Goal: Task Accomplishment & Management: Use online tool/utility

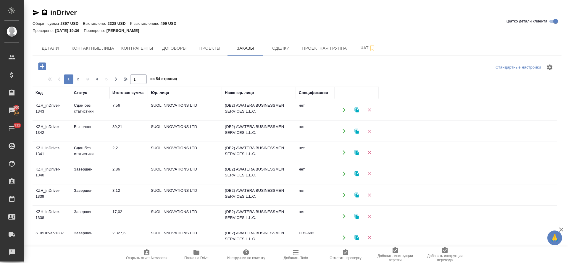
scroll to position [72, 0]
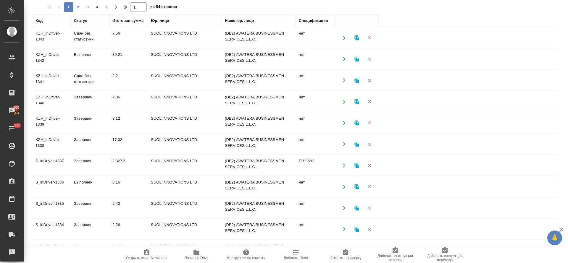
click at [87, 36] on td "Сдан без статистики" at bounding box center [90, 38] width 38 height 21
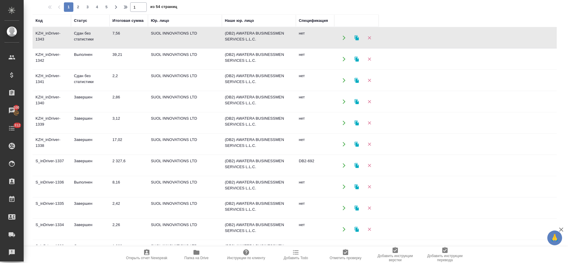
click at [87, 36] on td "Сдан без статистики" at bounding box center [90, 38] width 38 height 21
click at [88, 48] on td "Выполнен" at bounding box center [90, 38] width 38 height 21
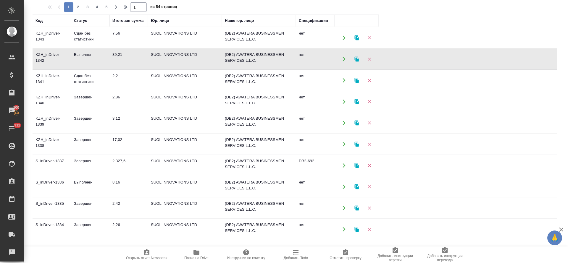
click at [88, 48] on td "Сдан без статистики" at bounding box center [90, 38] width 38 height 21
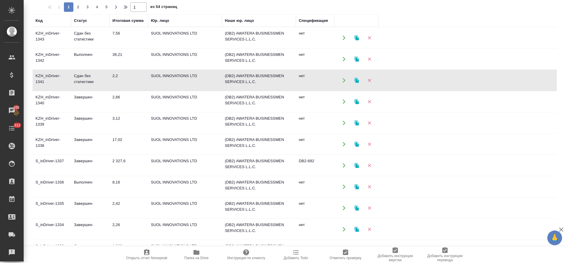
click at [356, 77] on button "button" at bounding box center [357, 80] width 12 height 12
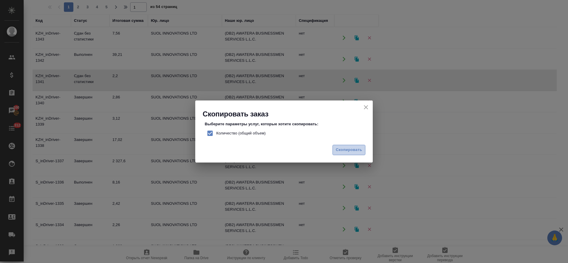
click at [347, 149] on span "Скопировать" at bounding box center [349, 150] width 26 height 7
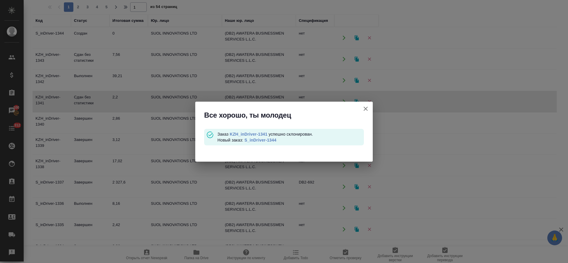
click at [256, 141] on link "S_inDriver-1344" at bounding box center [260, 140] width 32 height 5
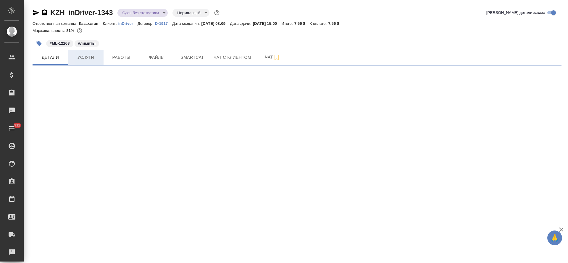
select select "RU"
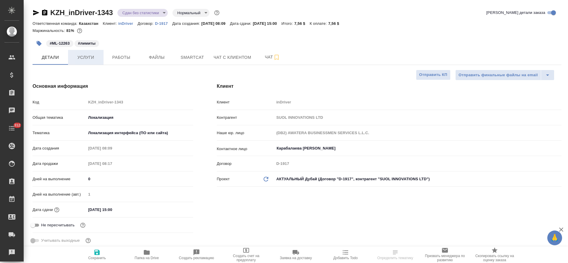
type textarea "x"
click at [88, 58] on span "Услуги" at bounding box center [86, 57] width 28 height 7
type textarea "x"
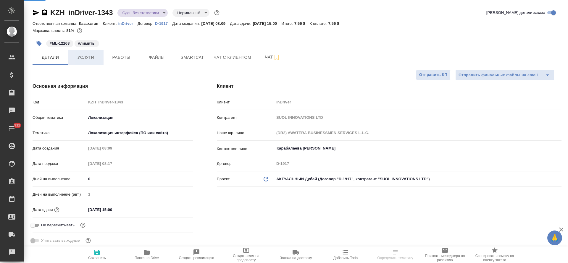
type textarea "x"
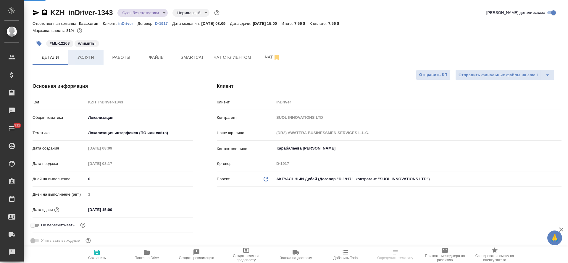
type input "Муталимов Марк"
type input "Сеитов Павел"
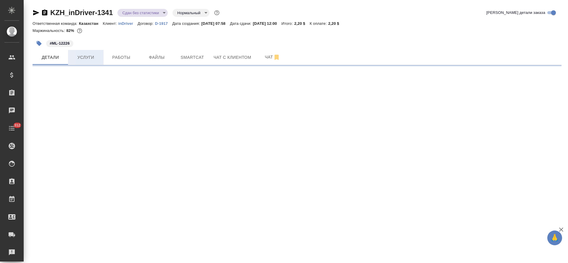
click at [84, 54] on button "Услуги" at bounding box center [86, 57] width 36 height 15
select select "RU"
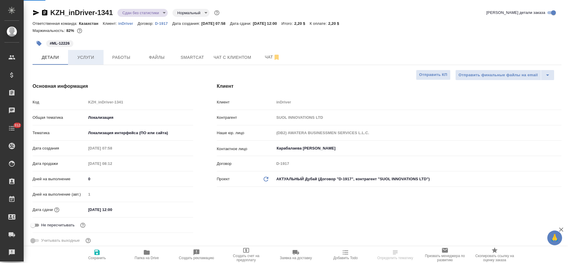
type textarea "x"
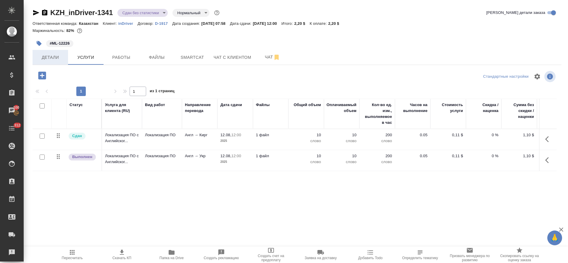
click at [57, 63] on button "Детали" at bounding box center [51, 57] width 36 height 15
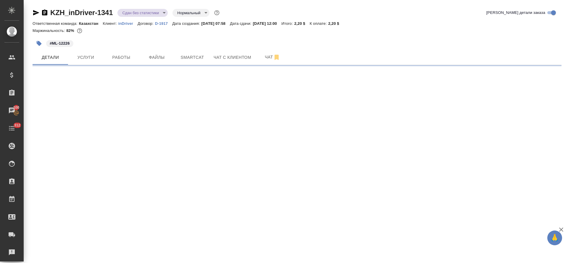
select select "RU"
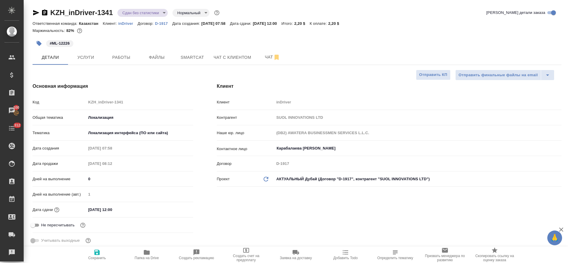
type textarea "x"
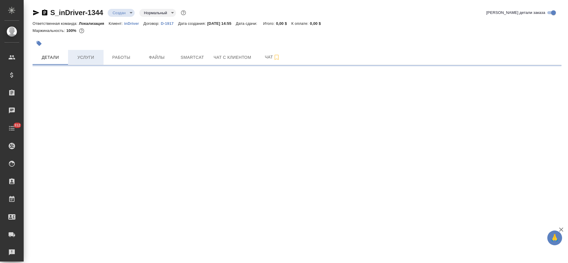
select select "RU"
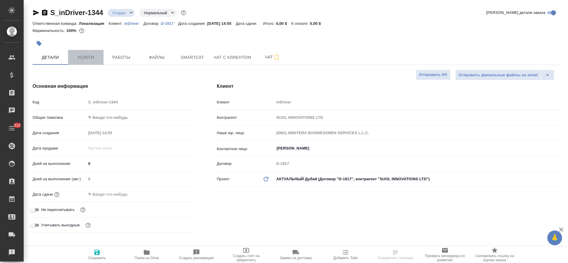
click at [88, 56] on span "Услуги" at bounding box center [86, 57] width 28 height 7
type textarea "x"
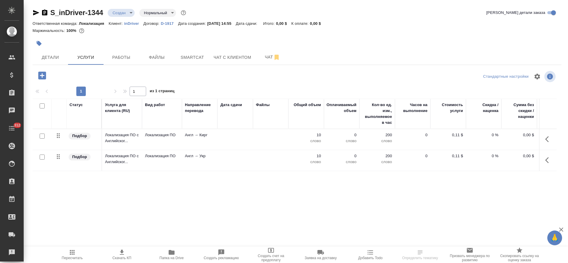
click at [546, 163] on icon "button" at bounding box center [548, 160] width 7 height 7
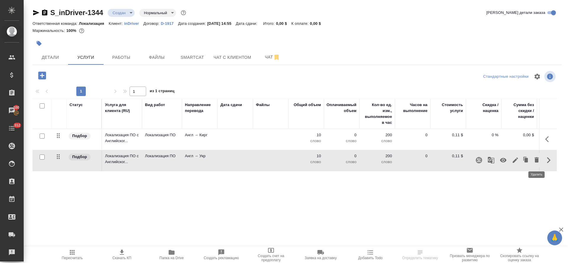
click at [535, 161] on icon "button" at bounding box center [536, 160] width 7 height 7
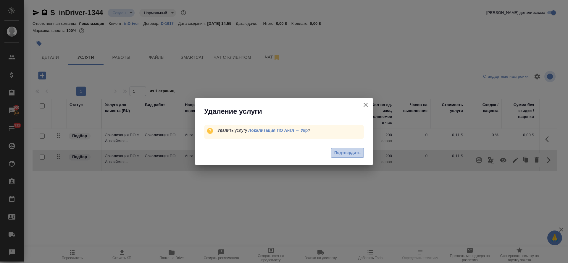
click at [345, 152] on span "Подтвердить" at bounding box center [347, 153] width 26 height 7
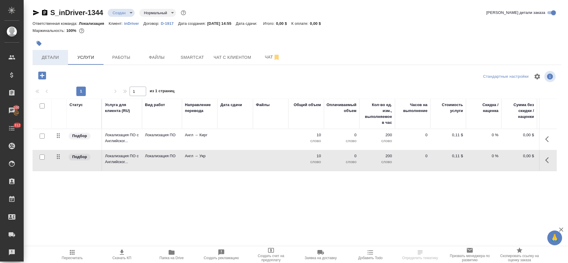
click at [52, 58] on div "S_inDriver-1344 Создан new Нормальный normal Кратко детали заказа Ответственная…" at bounding box center [297, 120] width 536 height 241
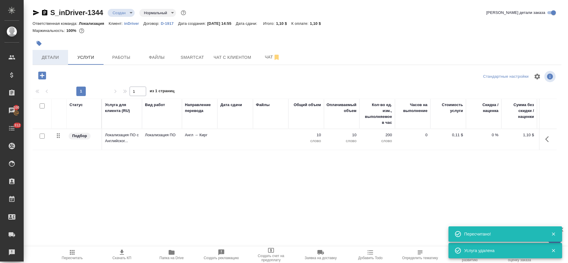
click at [52, 60] on span "Детали" at bounding box center [50, 57] width 28 height 7
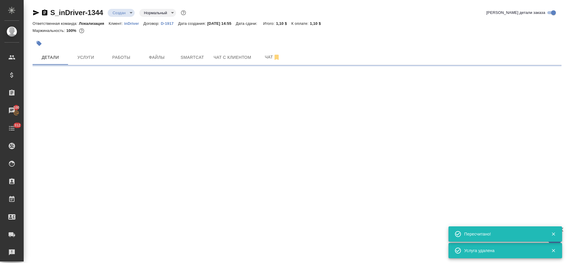
select select "RU"
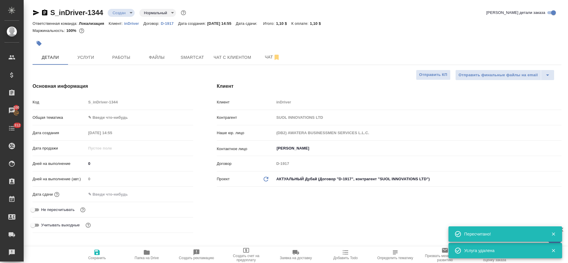
type textarea "x"
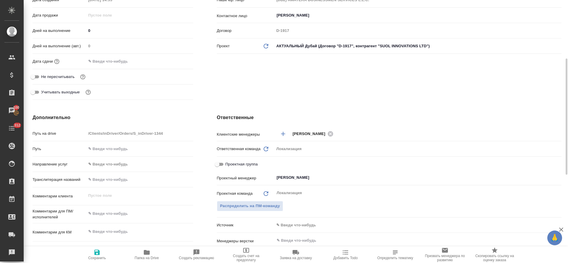
scroll to position [178, 0]
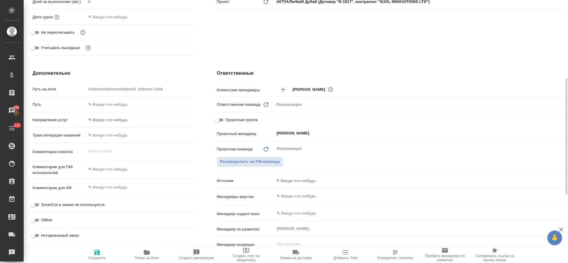
type textarea "x"
click at [124, 190] on textarea at bounding box center [139, 188] width 107 height 10
paste textarea "https://indriver.atlassian.net/browse/ML-12616"
type textarea "x"
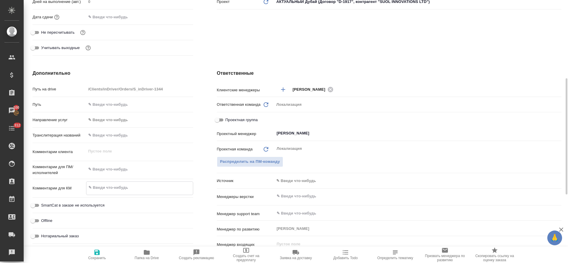
type textarea "https://indriver.atlassian.net/browse/ML-12616"
type textarea "x"
type textarea "https://indriver.atlassian.net/browse/ML-12616"
type textarea "x"
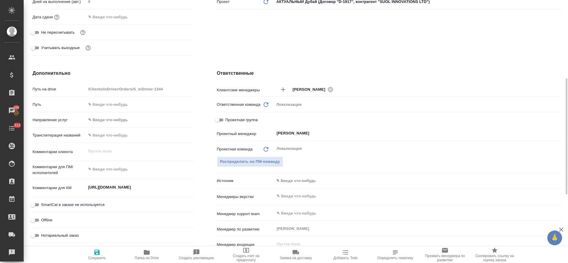
type textarea "x"
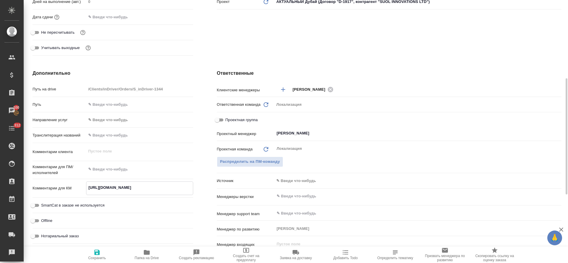
type textarea "x"
click at [107, 169] on textarea at bounding box center [139, 170] width 107 height 10
paste textarea "Please explain in detail what to do What to do, l10n, proofread, etc Character …"
type textarea "x"
type textarea "Please explain in detail what to do What to do, l10n, proofread, etc Character …"
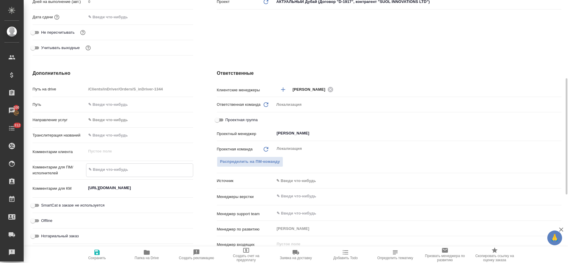
type textarea "x"
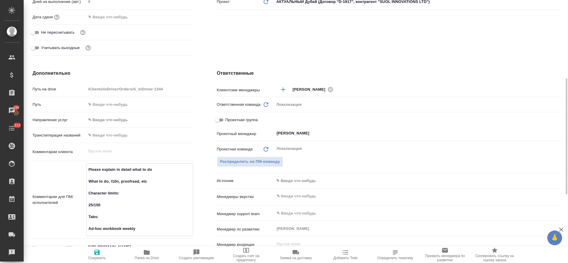
type textarea "Please explain in detail what to do What to do, l10n, proofread, etc Character …"
type textarea "x"
click at [94, 256] on span "Сохранить" at bounding box center [97, 258] width 18 height 4
type textarea "x"
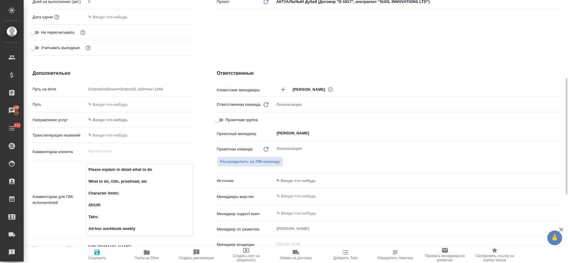
type textarea "x"
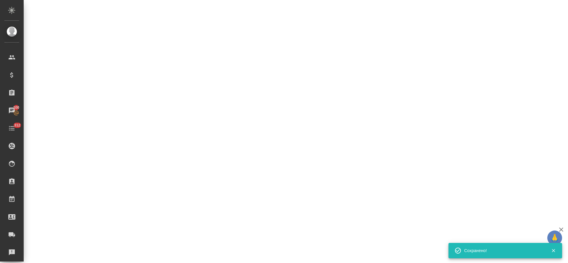
select select "RU"
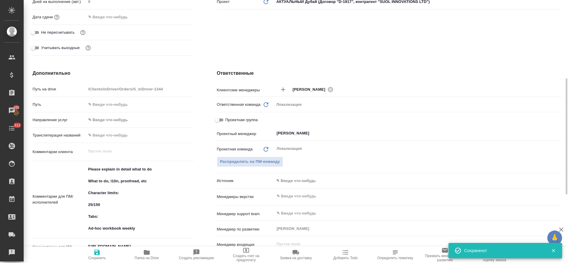
type textarea "x"
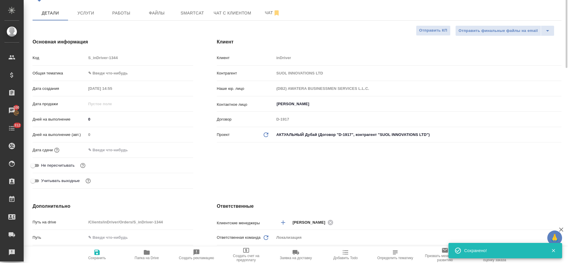
scroll to position [0, 0]
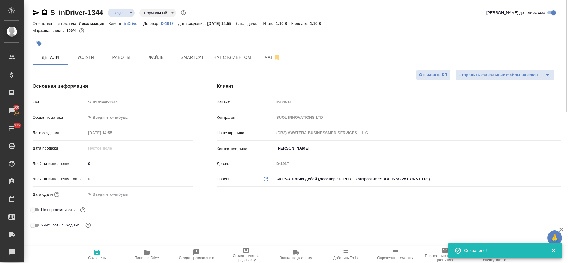
click at [115, 112] on div "Код S_inDriver-1344" at bounding box center [113, 104] width 161 height 15
type textarea "x"
click at [114, 118] on body "🙏 .cls-1 fill:#fff; AWATERA Tretyakova Olga Клиенты Спецификации Заказы 100 Чат…" at bounding box center [284, 131] width 568 height 263
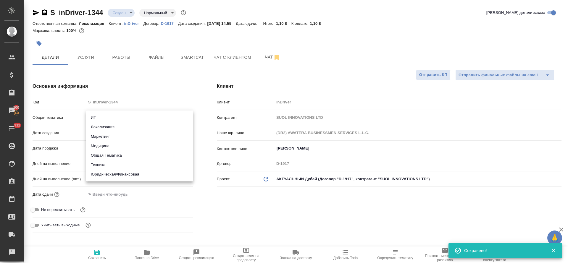
click at [114, 128] on li "Локализация" at bounding box center [139, 127] width 107 height 9
type input "local"
type textarea "x"
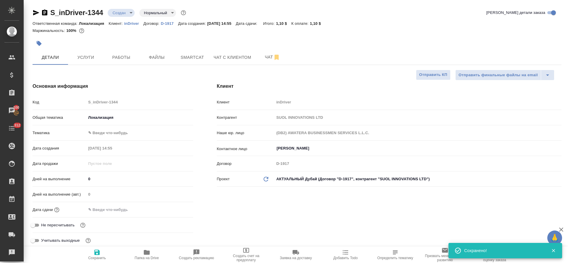
click at [114, 134] on body "🙏 .cls-1 fill:#fff; AWATERA Tretyakova Olga Клиенты Спецификации Заказы 100 Чат…" at bounding box center [284, 131] width 568 height 263
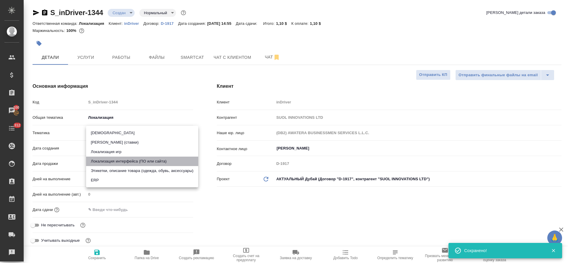
click at [118, 161] on li "Локализация интерфейса (ПО или сайта)" at bounding box center [142, 161] width 112 height 9
type textarea "x"
type input "5a8b8b956a9677013d343e0d"
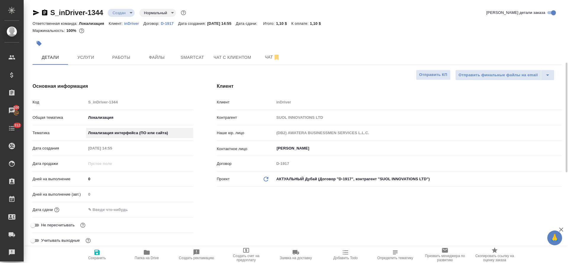
scroll to position [44, 0]
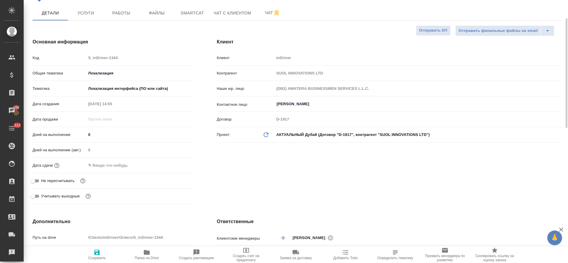
click at [117, 166] on input "text" at bounding box center [112, 165] width 52 height 9
click at [178, 168] on icon "button" at bounding box center [176, 165] width 7 height 7
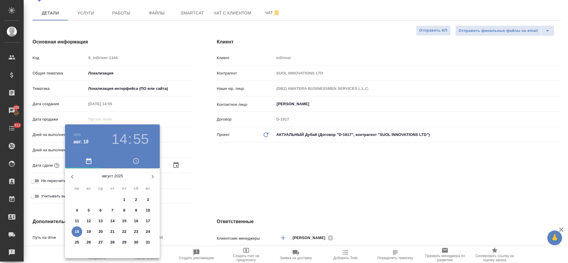
click at [77, 230] on p "18" at bounding box center [77, 232] width 4 height 6
type input "18.08.2025 14:55"
type textarea "x"
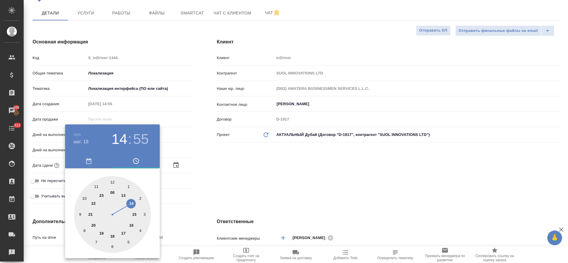
drag, startPoint x: 112, startPoint y: 237, endPoint x: 112, endPoint y: 199, distance: 37.9
click at [113, 237] on div at bounding box center [112, 214] width 77 height 77
type input "18.08.2025 18:55"
type textarea "x"
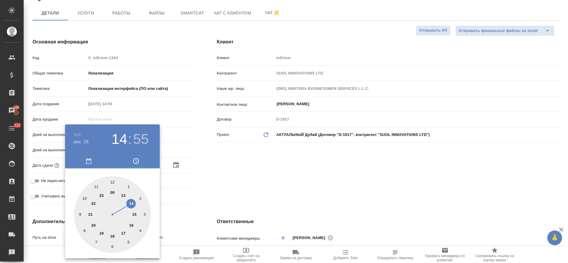
type textarea "x"
click at [112, 183] on div at bounding box center [112, 214] width 77 height 77
type input "18.08.2025 18:00"
type textarea "x"
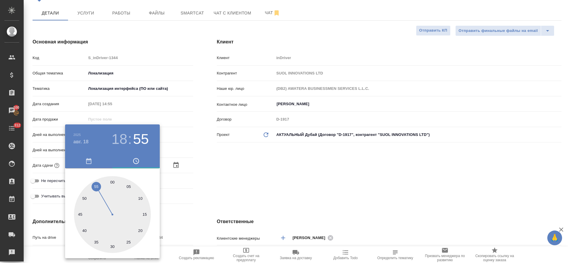
type textarea "x"
click at [255, 187] on div at bounding box center [284, 131] width 568 height 263
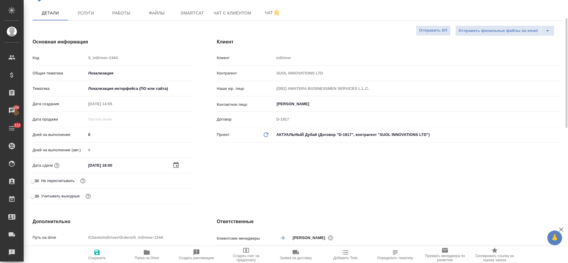
click at [99, 259] on span "Сохранить" at bounding box center [97, 258] width 18 height 4
type textarea "x"
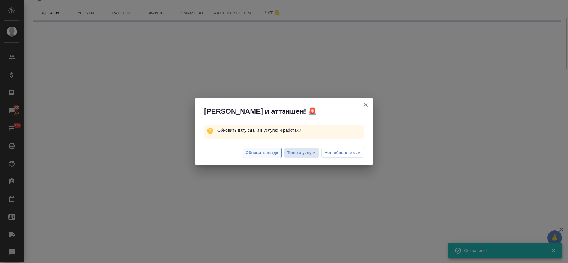
select select "RU"
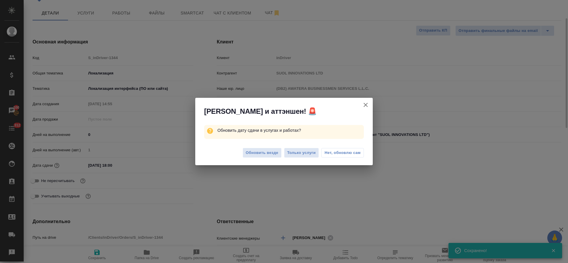
click at [275, 153] on span "Обновить везде" at bounding box center [262, 153] width 33 height 7
type textarea "x"
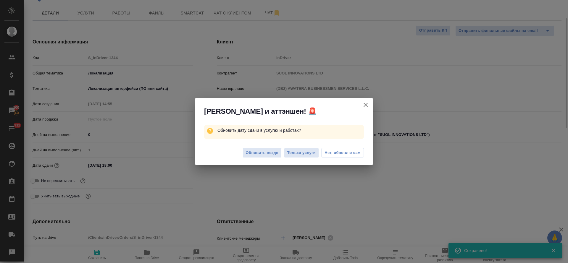
type textarea "x"
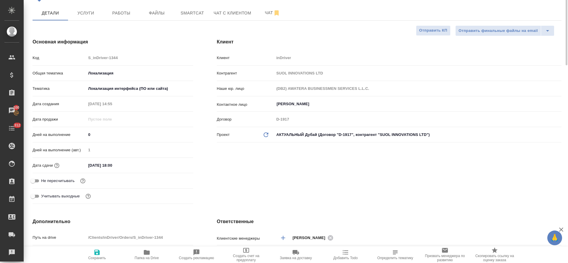
scroll to position [0, 0]
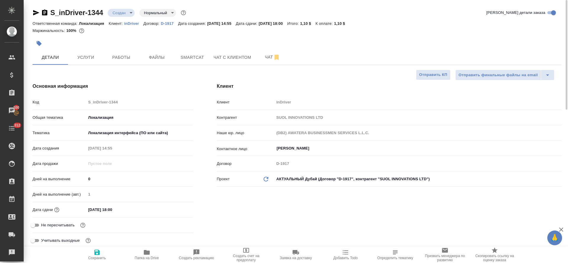
type textarea "x"
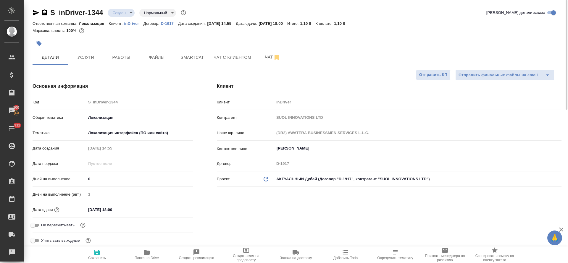
type textarea "x"
click at [176, 59] on button "Smartcat" at bounding box center [193, 57] width 36 height 15
click at [159, 57] on span "Файлы" at bounding box center [157, 57] width 28 height 7
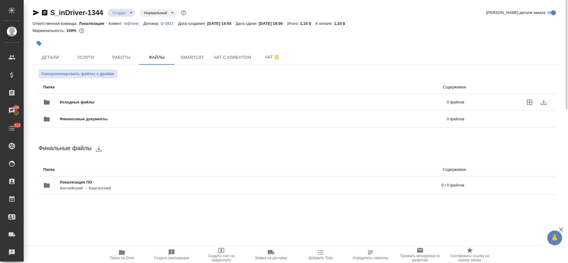
click at [532, 99] on icon "uploadFiles" at bounding box center [529, 102] width 7 height 7
click at [0, 0] on input "uploadFiles" at bounding box center [0, 0] width 0 height 0
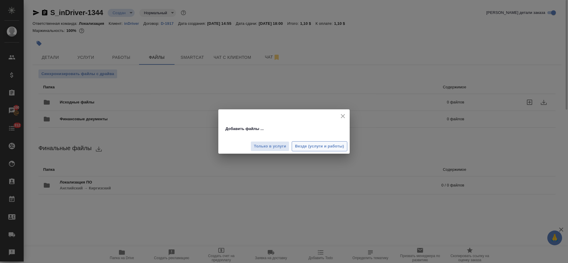
click at [299, 147] on span "Везде (услуги и работы)" at bounding box center [319, 146] width 49 height 7
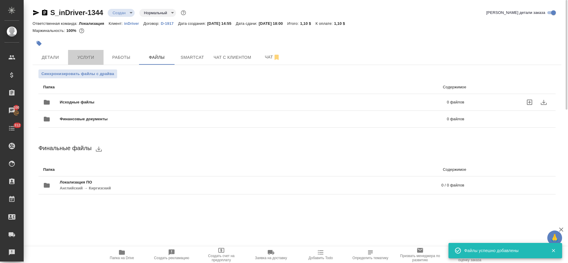
click at [90, 56] on span "Услуги" at bounding box center [86, 57] width 28 height 7
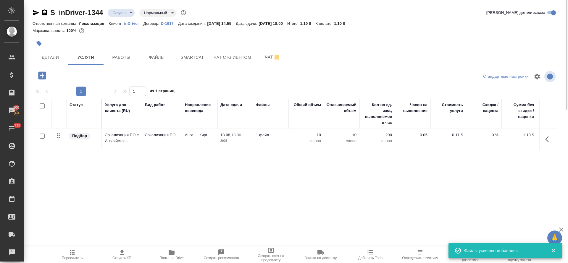
click at [40, 136] on input "checkbox" at bounding box center [42, 136] width 5 height 5
checkbox input "true"
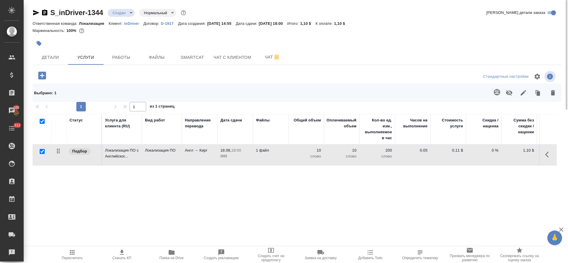
click at [518, 96] on button "button" at bounding box center [523, 92] width 14 height 15
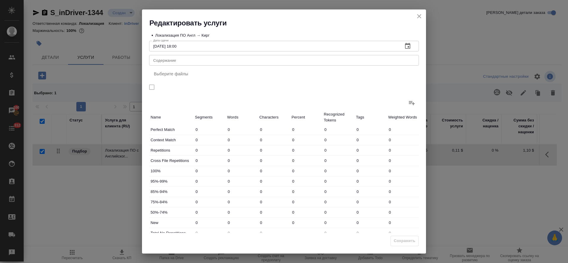
click at [415, 16] on div "Редактировать услуги" at bounding box center [284, 18] width 284 height 18
drag, startPoint x: 416, startPoint y: 16, endPoint x: 422, endPoint y: 21, distance: 8.2
click at [416, 17] on icon "close" at bounding box center [419, 16] width 7 height 7
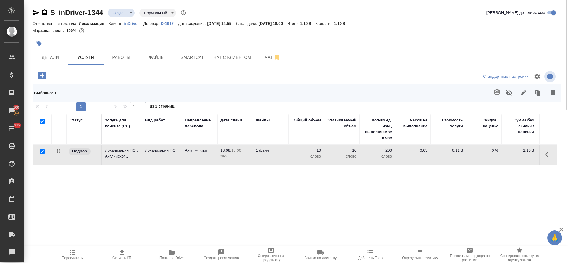
click at [495, 95] on icon "button" at bounding box center [497, 92] width 7 height 7
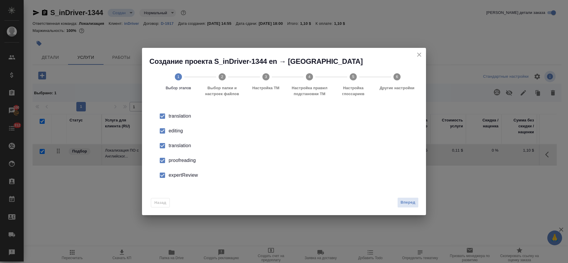
click at [166, 132] on input "checkbox" at bounding box center [162, 131] width 12 height 12
drag, startPoint x: 166, startPoint y: 132, endPoint x: 170, endPoint y: 149, distance: 18.0
click at [170, 120] on div "translation" at bounding box center [290, 116] width 243 height 7
click at [173, 160] on div "proofreading" at bounding box center [290, 160] width 243 height 7
click at [175, 176] on div "expertReview" at bounding box center [290, 175] width 243 height 7
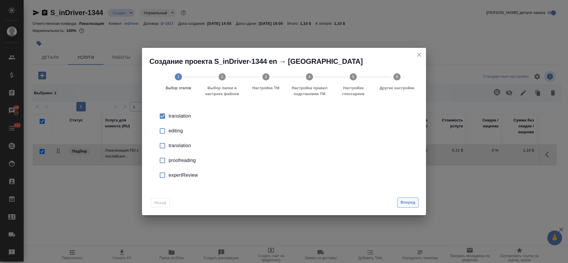
click at [410, 200] on span "Вперед" at bounding box center [408, 202] width 15 height 7
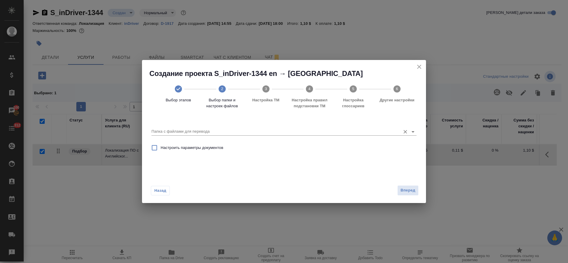
click at [212, 130] on input "Папка с файлами для перевода" at bounding box center [275, 131] width 246 height 7
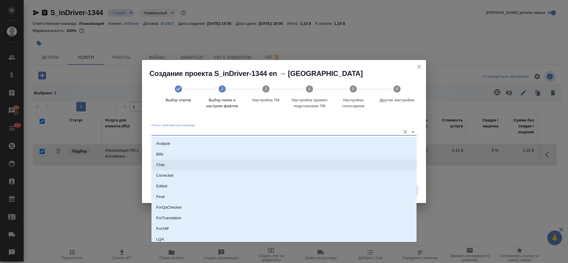
scroll to position [46, 0]
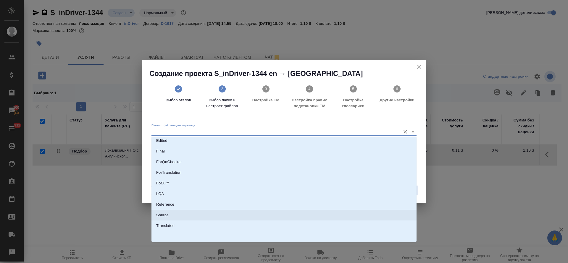
click at [200, 212] on li "Source" at bounding box center [284, 215] width 265 height 11
type input "Source"
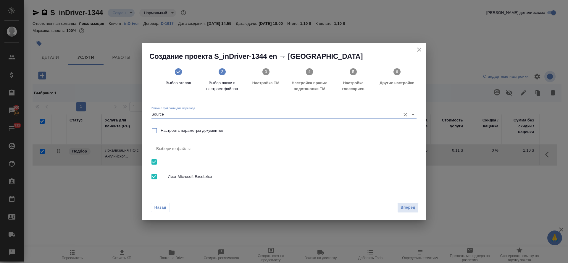
click at [396, 206] on div "Вперед" at bounding box center [407, 208] width 24 height 10
click at [399, 208] on button "Вперед" at bounding box center [407, 208] width 21 height 10
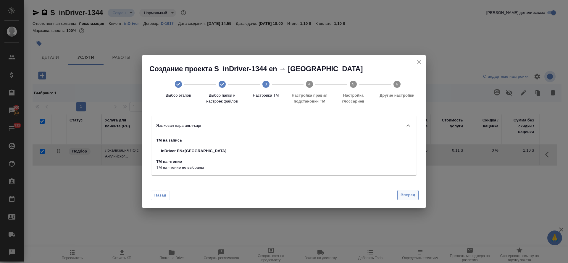
click at [406, 197] on span "Вперед" at bounding box center [408, 195] width 15 height 7
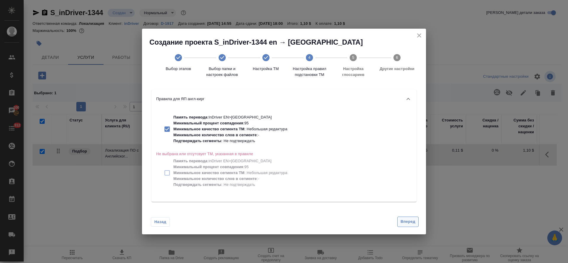
click at [418, 222] on button "Вперед" at bounding box center [407, 222] width 21 height 10
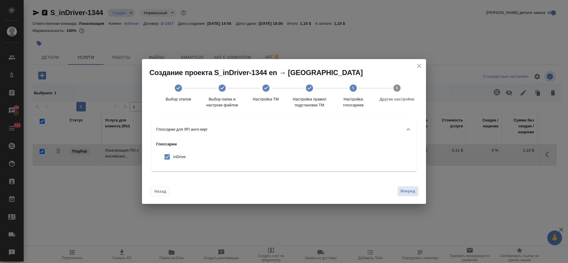
click at [414, 185] on div "Назад Вперед" at bounding box center [284, 190] width 284 height 28
click at [416, 193] on button "Вперед" at bounding box center [407, 191] width 21 height 10
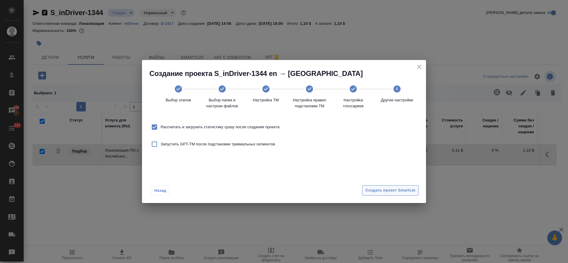
click at [393, 186] on button "Создать проект Smartcat" at bounding box center [390, 191] width 57 height 10
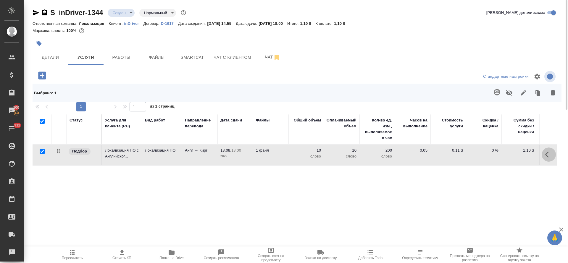
click at [548, 156] on icon "button" at bounding box center [548, 154] width 7 height 7
click at [512, 155] on icon "button" at bounding box center [515, 154] width 7 height 7
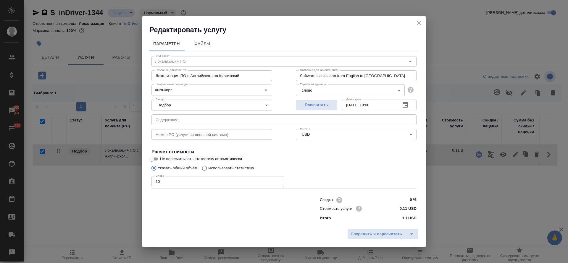
click at [183, 124] on input "text" at bounding box center [284, 120] width 265 height 11
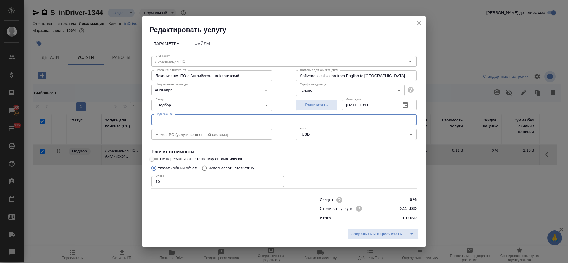
paste input "RH - DR - KZ+KG - Fake cancellations of trips-Kyrgyz"
type input "RH - DR - KZ+KG - Fake cancellations of trips-Kyrgyz"
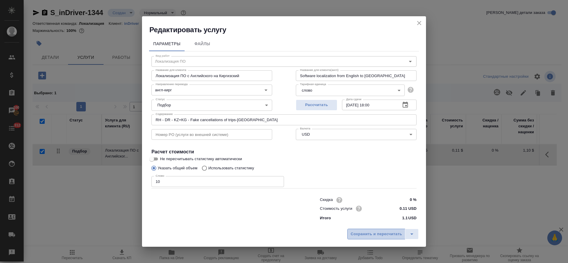
click at [367, 239] on button "Сохранить и пересчитать" at bounding box center [376, 234] width 58 height 11
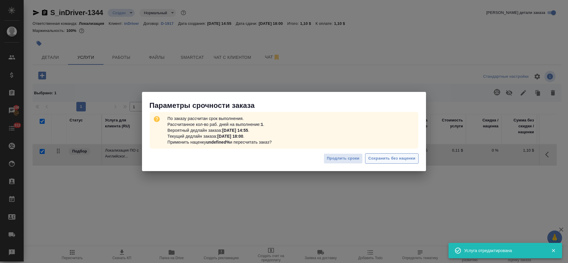
click at [377, 159] on span "Сохранить без наценки" at bounding box center [391, 158] width 47 height 7
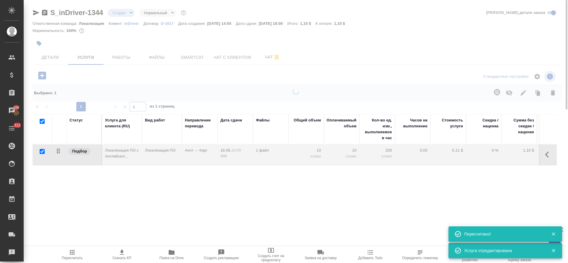
type input "urgent"
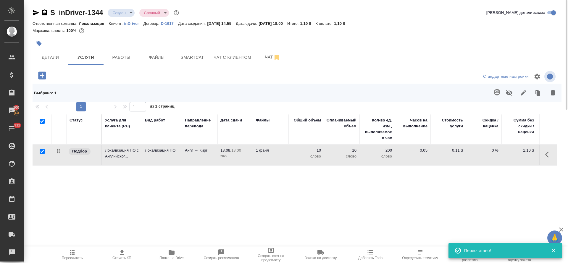
click at [130, 14] on body "🙏 .cls-1 fill:#fff; AWATERA Tretyakova Olga Клиенты Спецификации Заказы 100 Чат…" at bounding box center [284, 131] width 568 height 263
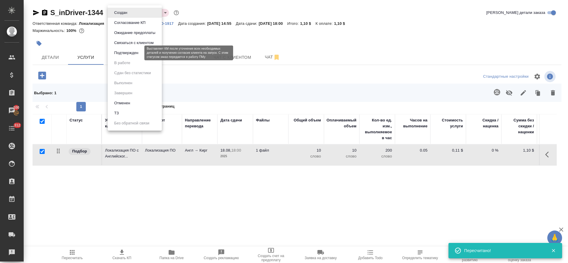
click at [136, 55] on button "Подтвержден" at bounding box center [126, 53] width 28 height 7
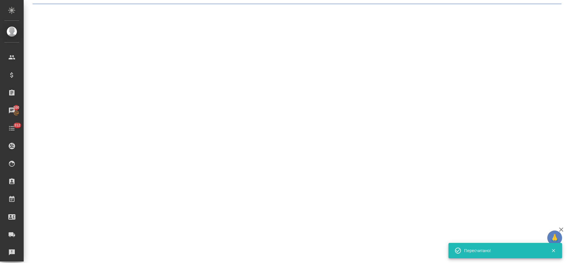
click at [183, 61] on div ".cls-1 fill:#fff; AWATERA Tretyakova Olga Клиенты Спецификации Заказы 100 Чаты …" at bounding box center [284, 131] width 568 height 263
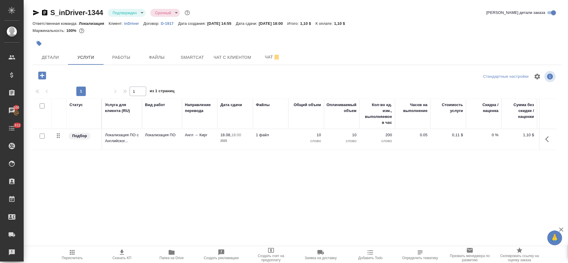
click at [139, 13] on body "🙏 .cls-1 fill:#fff; AWATERA Tretyakova Olga Клиенты Спецификации Заказы 100 Чат…" at bounding box center [284, 131] width 568 height 263
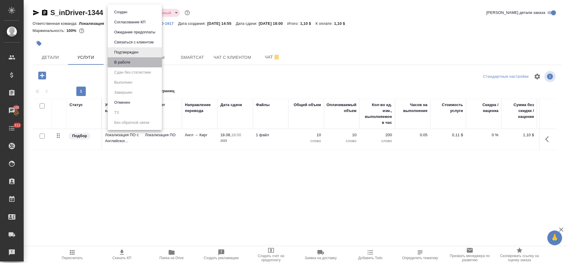
click at [144, 65] on li "В работе" at bounding box center [135, 62] width 54 height 10
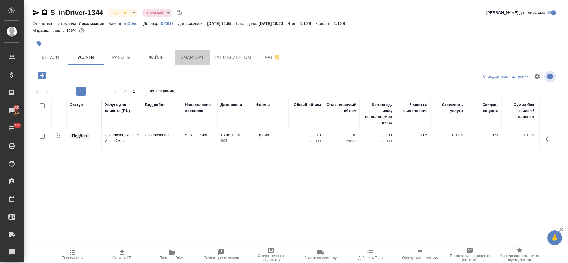
click at [194, 57] on span "Smartcat" at bounding box center [192, 57] width 28 height 7
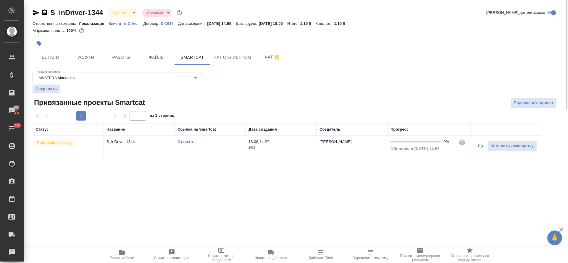
click at [181, 142] on link "Открыть" at bounding box center [186, 142] width 17 height 4
click at [95, 58] on span "Услуги" at bounding box center [86, 57] width 28 height 7
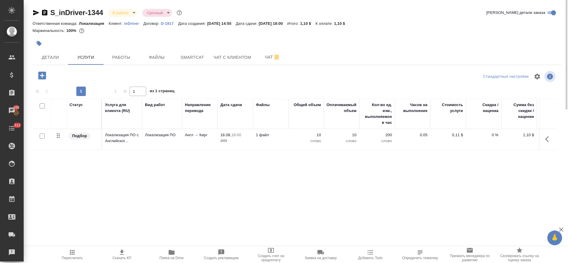
click at [69, 251] on icon "button" at bounding box center [72, 252] width 7 height 7
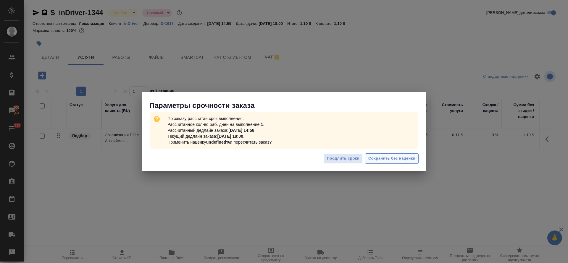
click at [380, 161] on span "Сохранить без наценки" at bounding box center [391, 158] width 47 height 7
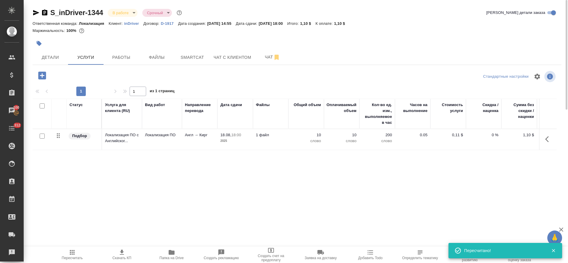
click at [544, 142] on button "button" at bounding box center [549, 139] width 14 height 14
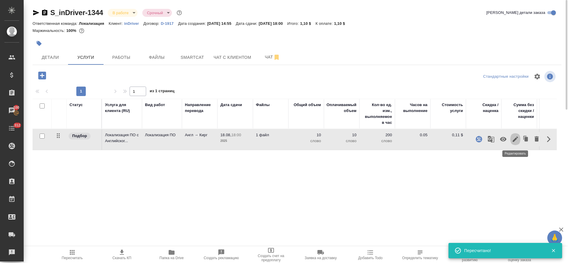
click at [516, 138] on icon "button" at bounding box center [515, 139] width 5 height 5
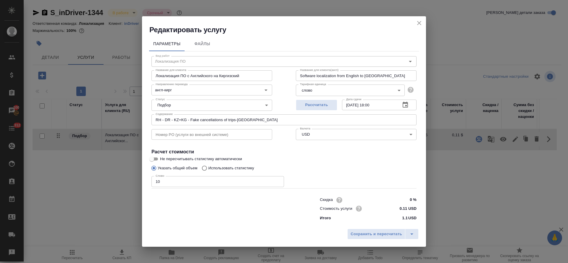
click at [420, 22] on icon "close" at bounding box center [419, 23] width 4 height 4
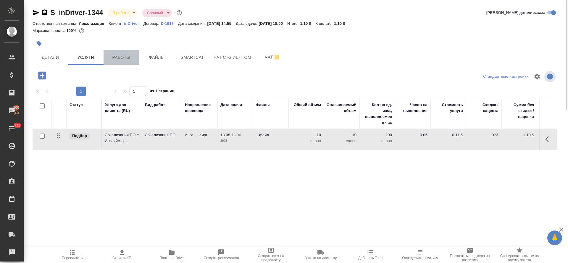
click at [126, 55] on span "Работы" at bounding box center [121, 57] width 28 height 7
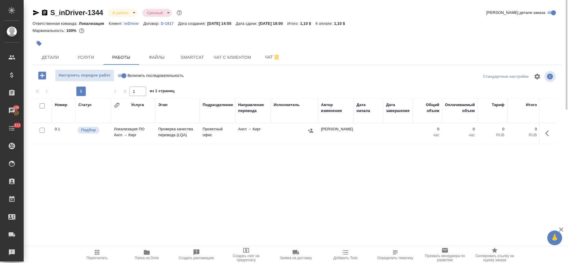
drag, startPoint x: 122, startPoint y: 75, endPoint x: 325, endPoint y: 7, distance: 213.9
click at [123, 76] on input "Включить последовательность" at bounding box center [123, 75] width 21 height 7
checkbox input "true"
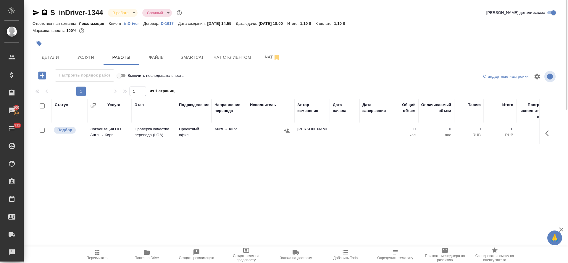
drag, startPoint x: 553, startPoint y: 134, endPoint x: 545, endPoint y: 142, distance: 11.5
click at [553, 134] on button "button" at bounding box center [549, 133] width 14 height 14
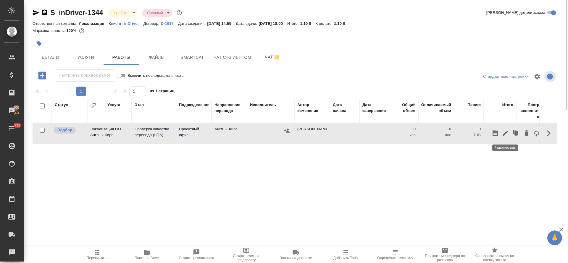
click at [506, 133] on icon "button" at bounding box center [505, 133] width 5 height 5
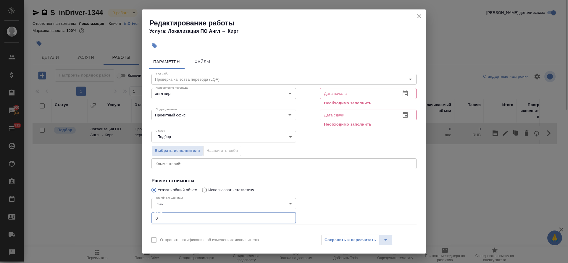
click at [150, 221] on div "Вид работ Проверка качества перевода (LQA) Вид работ Направление перевода англ-…" at bounding box center [284, 160] width 270 height 182
type input "2"
click at [418, 17] on icon "close" at bounding box center [419, 16] width 7 height 7
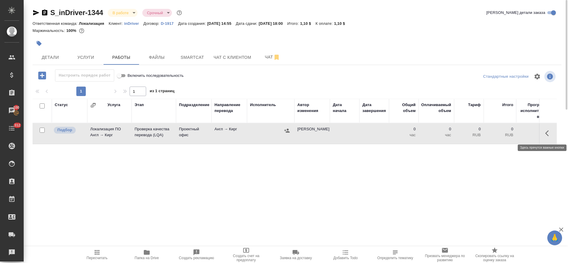
click at [551, 133] on icon "button" at bounding box center [548, 133] width 7 height 7
click at [539, 136] on icon "button" at bounding box center [536, 133] width 7 height 7
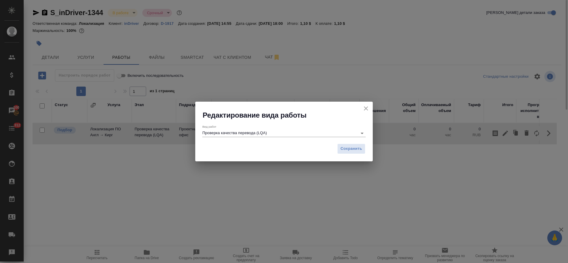
click at [218, 128] on div "Вид работ Проверка качества перевода (LQA)" at bounding box center [283, 131] width 163 height 12
click at [220, 132] on input "Проверка качества перевода (LQA)" at bounding box center [278, 133] width 152 height 7
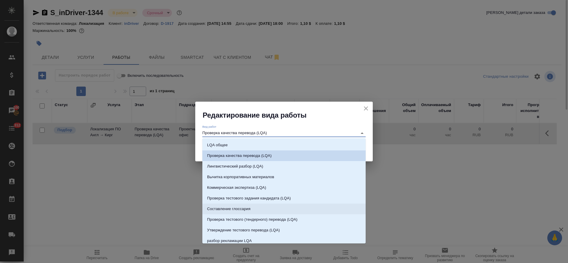
click at [366, 106] on icon "close" at bounding box center [366, 108] width 7 height 7
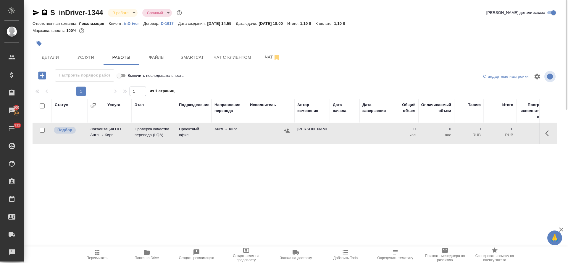
click at [548, 136] on icon "button" at bounding box center [547, 134] width 4 height 6
click at [529, 137] on span "button" at bounding box center [526, 134] width 7 height 8
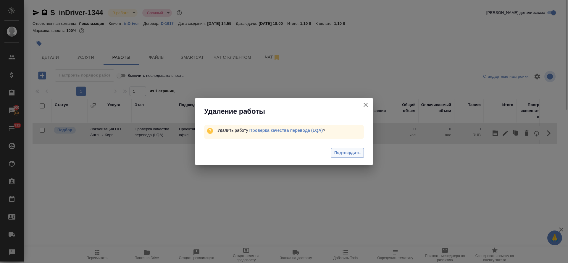
drag, startPoint x: 347, startPoint y: 159, endPoint x: 348, endPoint y: 155, distance: 3.9
click at [347, 159] on div "Подтвердить" at bounding box center [284, 154] width 178 height 24
click at [348, 155] on span "Подтвердить" at bounding box center [347, 153] width 26 height 7
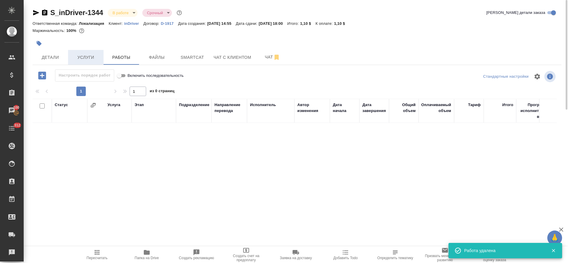
click at [89, 60] on span "Услуги" at bounding box center [86, 57] width 28 height 7
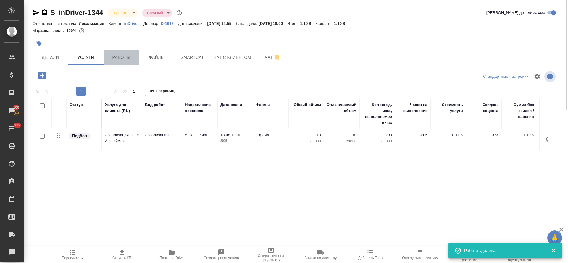
click at [128, 64] on button "Работы" at bounding box center [122, 57] width 36 height 15
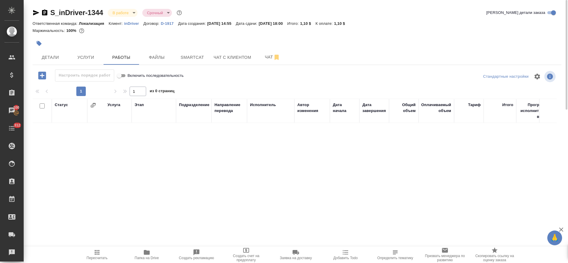
click at [44, 79] on icon "button" at bounding box center [42, 76] width 8 height 8
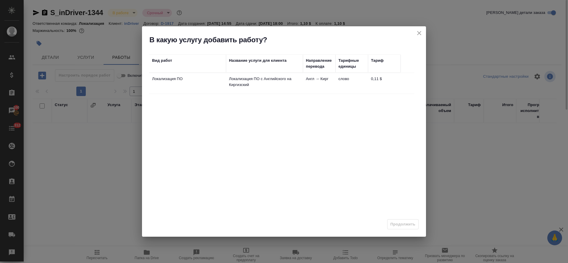
click at [221, 77] on p "Локализация ПО" at bounding box center [187, 79] width 71 height 6
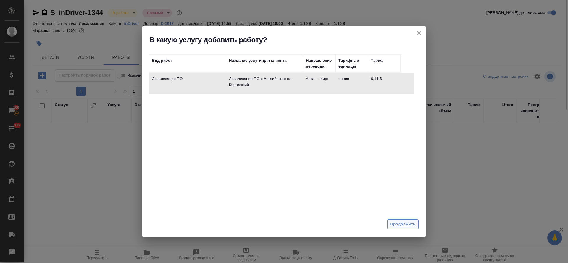
click at [410, 228] on button "Продолжить" at bounding box center [402, 225] width 31 height 10
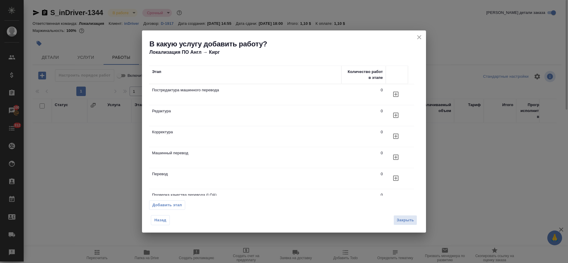
click at [395, 95] on icon "button" at bounding box center [395, 94] width 7 height 7
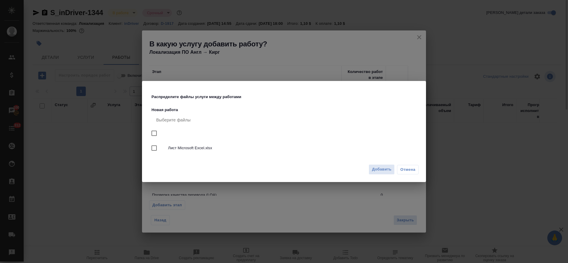
drag, startPoint x: 254, startPoint y: 149, endPoint x: 272, endPoint y: 150, distance: 18.1
click at [255, 149] on span "Лист Microsoft Excel.xlsx" at bounding box center [291, 148] width 246 height 6
checkbox input "true"
click at [384, 176] on div "Добавить Отмена" at bounding box center [284, 172] width 284 height 21
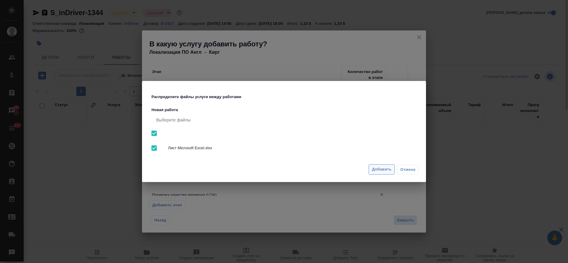
click at [383, 172] on span "Добавить" at bounding box center [382, 169] width 20 height 7
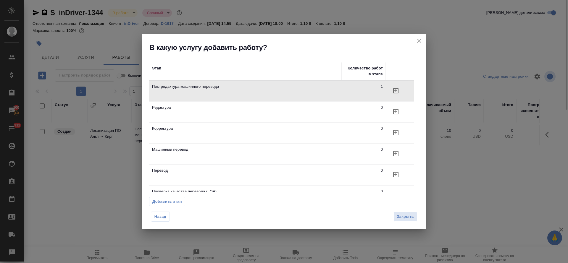
drag, startPoint x: 405, startPoint y: 218, endPoint x: 406, endPoint y: 214, distance: 3.8
click at [405, 217] on span "Закрыть" at bounding box center [405, 217] width 17 height 7
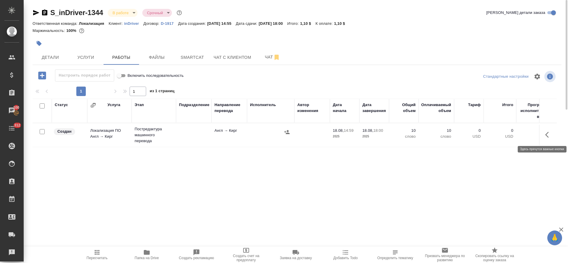
click at [548, 136] on icon "button" at bounding box center [548, 134] width 7 height 7
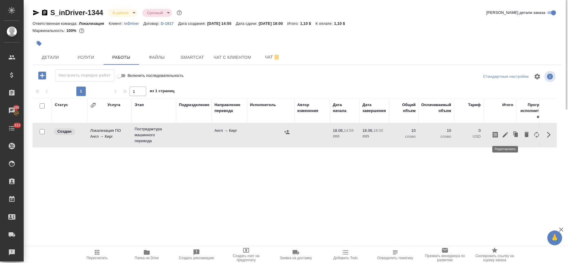
click at [503, 133] on icon "button" at bounding box center [505, 134] width 7 height 7
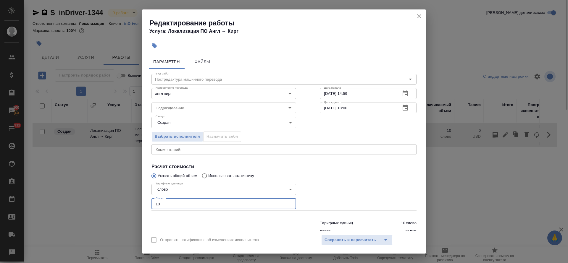
drag, startPoint x: 163, startPoint y: 205, endPoint x: 142, endPoint y: 205, distance: 21.3
click at [142, 205] on div "Редактирование работы Услуга: Локализация ПО Англ → Кирг Параметры Файлы Вид ра…" at bounding box center [284, 131] width 568 height 263
type input "22"
click at [168, 121] on body "🙏 .cls-1 fill:#fff; AWATERA Tretyakova Olga Клиенты Спецификации Заказы 100 Чат…" at bounding box center [284, 131] width 568 height 263
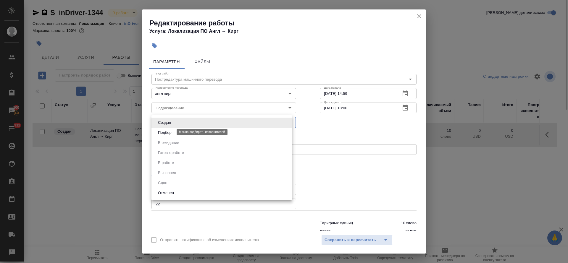
click at [168, 131] on button "Подбор" at bounding box center [164, 133] width 17 height 7
type input "recruiting"
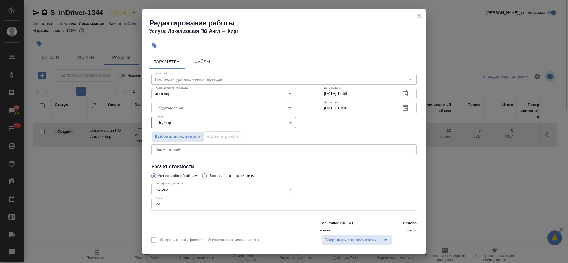
click at [403, 110] on icon "button" at bounding box center [405, 108] width 5 height 6
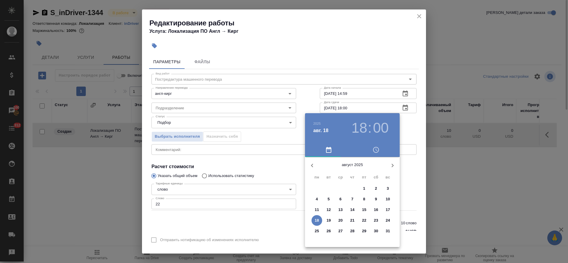
click at [371, 123] on h3 ":" at bounding box center [370, 128] width 4 height 17
click at [367, 126] on div "18 : 00" at bounding box center [370, 128] width 43 height 17
click at [365, 128] on h3 "18" at bounding box center [360, 128] width 16 height 17
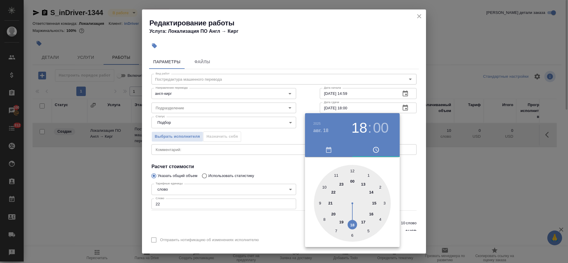
click at [362, 223] on div at bounding box center [352, 203] width 77 height 77
type input "18.08.2025 17:00"
click at [358, 95] on div at bounding box center [284, 131] width 568 height 263
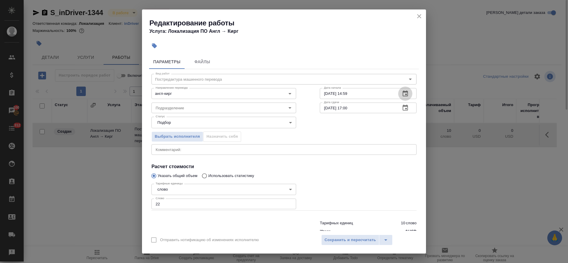
click at [403, 94] on icon "button" at bounding box center [405, 94] width 5 height 6
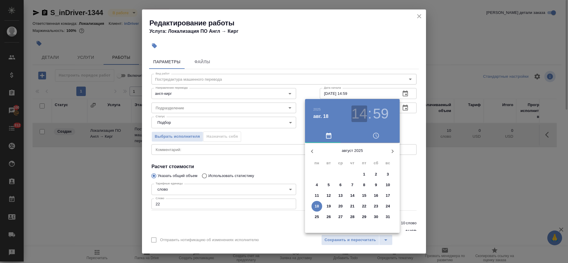
drag, startPoint x: 364, startPoint y: 115, endPoint x: 370, endPoint y: 147, distance: 33.1
click at [364, 115] on h3 "14" at bounding box center [360, 114] width 16 height 17
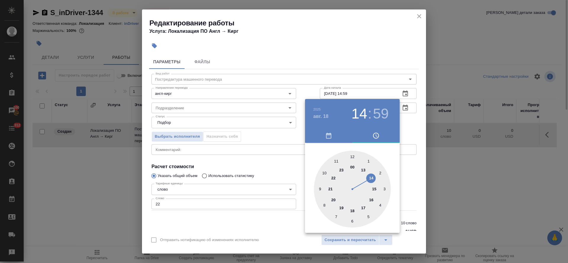
click at [374, 188] on div at bounding box center [352, 189] width 77 height 77
type input "18.08.2025 15:00"
click at [351, 154] on div at bounding box center [352, 189] width 77 height 77
click at [252, 165] on div at bounding box center [284, 131] width 568 height 263
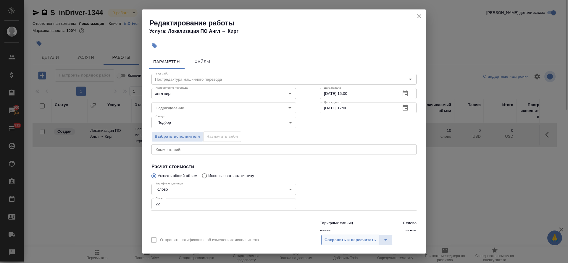
click at [331, 240] on span "Сохранить и пересчитать" at bounding box center [350, 240] width 51 height 7
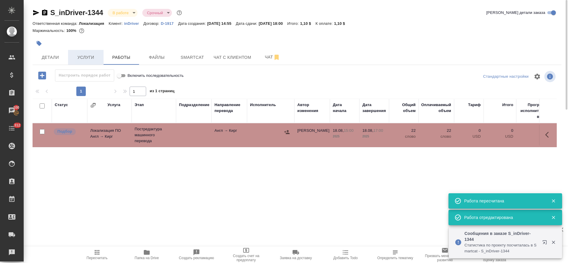
click at [89, 52] on button "Услуги" at bounding box center [86, 57] width 36 height 15
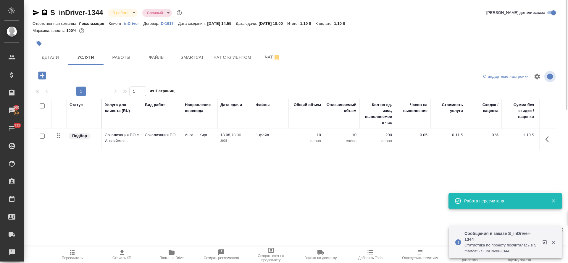
click at [80, 257] on span "Пересчитать" at bounding box center [72, 258] width 21 height 4
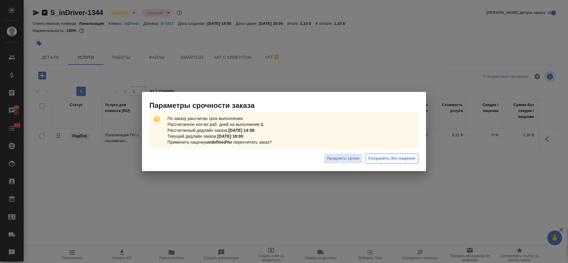
click at [387, 159] on span "Сохранить без наценки" at bounding box center [391, 158] width 47 height 7
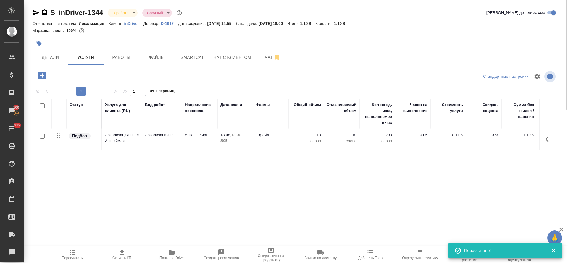
click at [548, 137] on icon "button" at bounding box center [547, 139] width 4 height 6
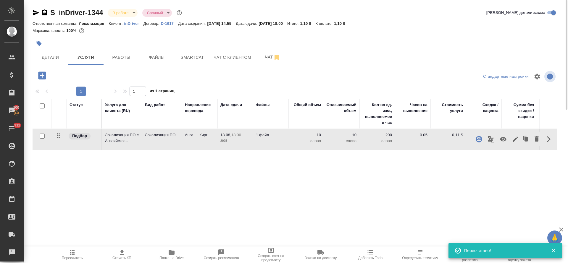
click at [515, 140] on icon "button" at bounding box center [515, 139] width 5 height 5
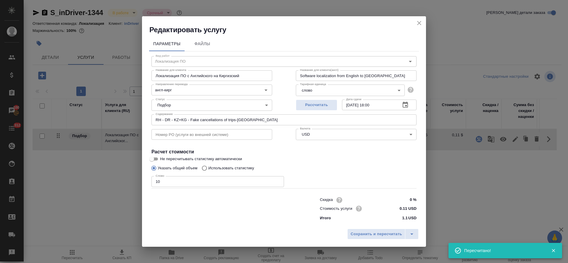
click at [223, 168] on p "Использовать статистику" at bounding box center [231, 168] width 46 height 6
click at [208, 168] on input "Использовать статистику" at bounding box center [203, 168] width 9 height 11
radio input "true"
radio input "false"
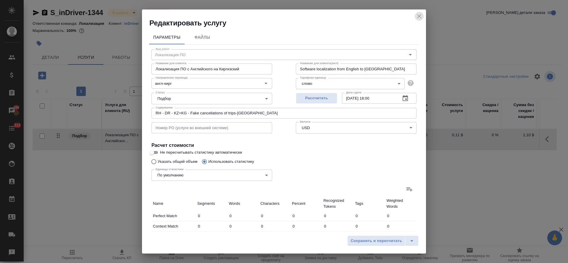
click at [418, 16] on icon "close" at bounding box center [419, 16] width 7 height 7
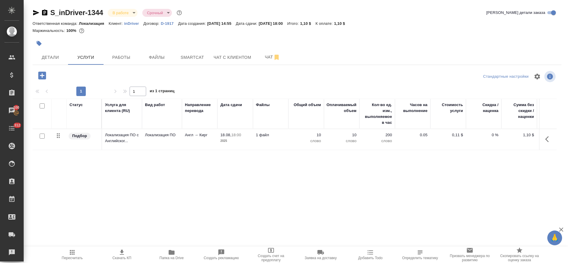
click at [549, 141] on icon "button" at bounding box center [548, 139] width 7 height 7
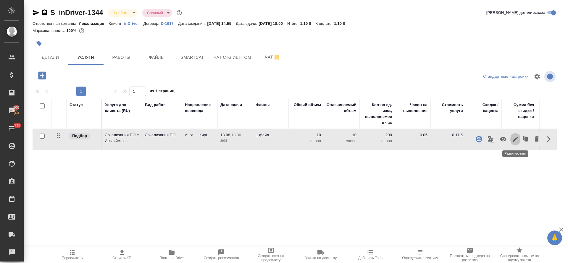
click at [516, 138] on icon "button" at bounding box center [515, 139] width 5 height 5
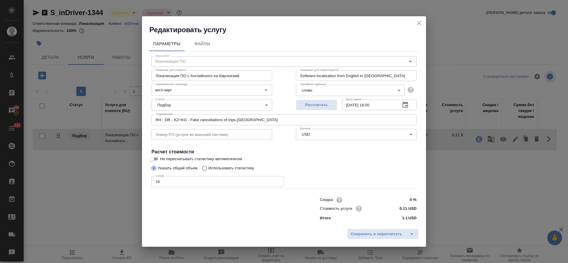
click at [222, 166] on p "Использовать статистику" at bounding box center [231, 168] width 46 height 6
click at [208, 166] on input "Использовать статистику" at bounding box center [203, 168] width 9 height 11
radio input "true"
radio input "false"
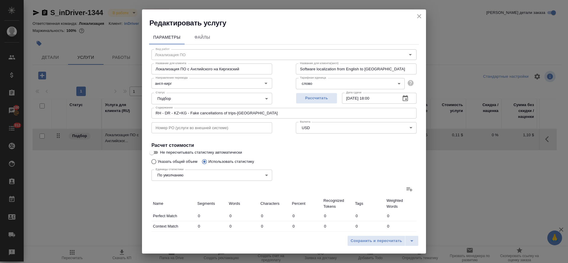
click at [407, 190] on icon at bounding box center [410, 190] width 6 height 4
click at [0, 0] on input "file" at bounding box center [0, 0] width 0 height 0
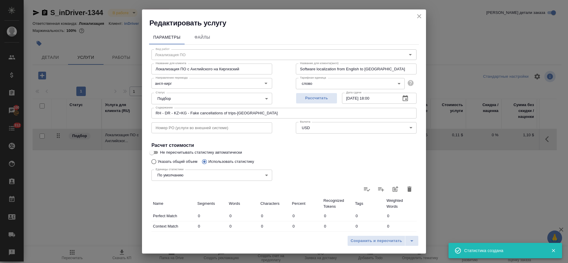
type input "2"
type input "22"
type input "152"
type input "2"
type input "22"
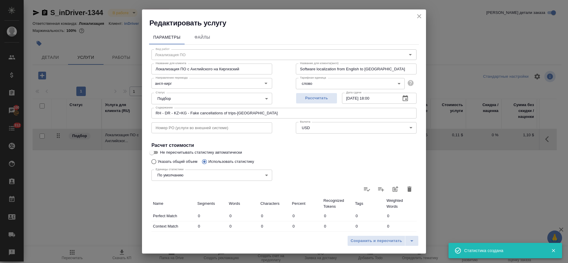
type input "152"
type input "2"
type input "22"
type input "152"
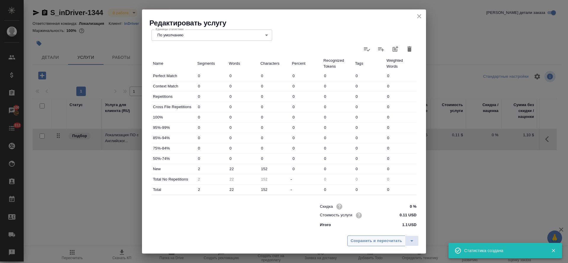
click at [366, 239] on span "Сохранить и пересчитать" at bounding box center [376, 241] width 51 height 7
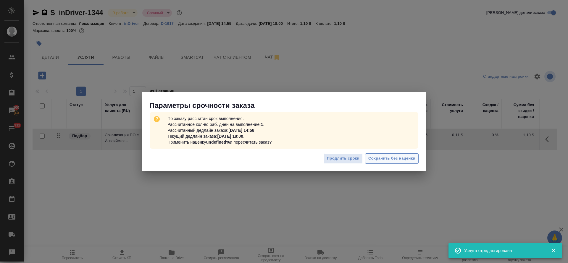
click at [388, 159] on span "Сохранить без наценки" at bounding box center [391, 158] width 47 height 7
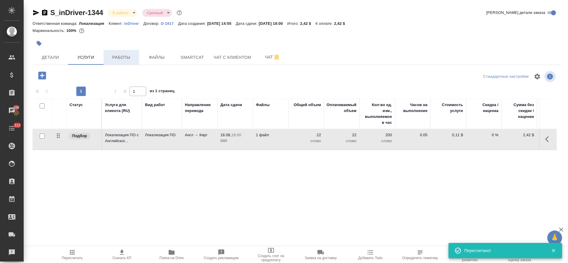
click at [125, 57] on span "Работы" at bounding box center [121, 57] width 28 height 7
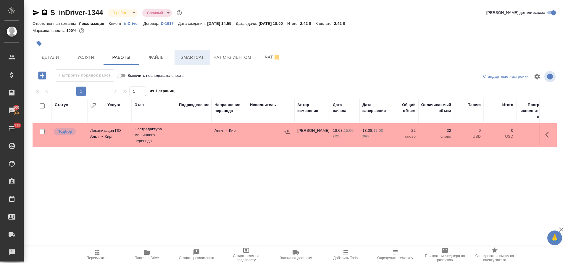
click at [195, 62] on button "Smartcat" at bounding box center [193, 57] width 36 height 15
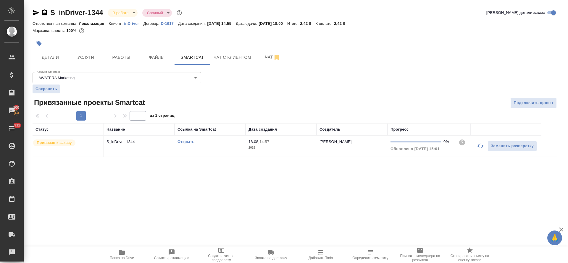
click at [222, 166] on div "S_inDriver-1344 В работе inProgress Срочный urgent Кратко детали заказа Ответст…" at bounding box center [297, 86] width 536 height 172
click at [222, 149] on td "Открыть" at bounding box center [210, 146] width 71 height 21
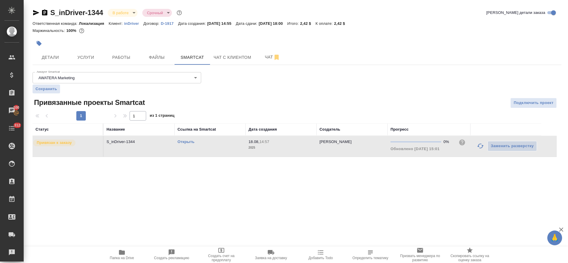
click at [222, 149] on td "Открыть" at bounding box center [210, 146] width 71 height 21
click at [111, 59] on span "Работы" at bounding box center [121, 57] width 28 height 7
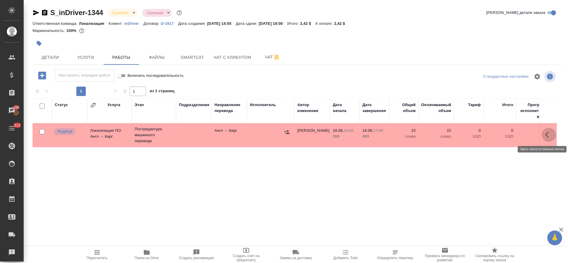
click at [548, 135] on icon "button" at bounding box center [548, 134] width 7 height 7
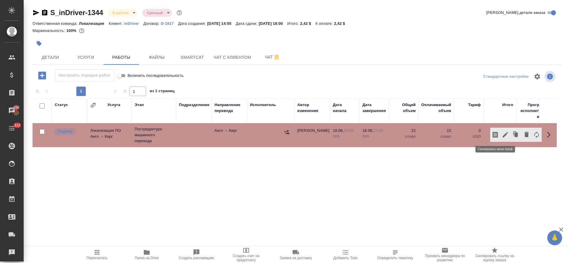
click at [494, 131] on icon "button" at bounding box center [495, 134] width 7 height 7
click at [323, 184] on div "Статус Услуга Этап Подразделение Направление перевода Исполнитель Автор изменен…" at bounding box center [295, 165] width 524 height 133
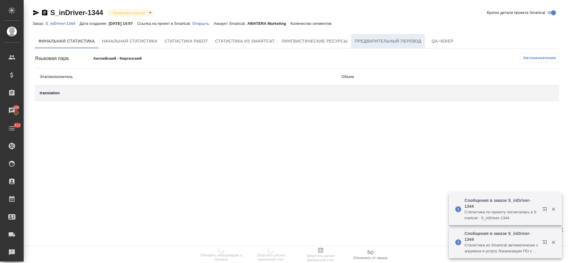
click at [387, 46] on button "Предварительный перевод" at bounding box center [388, 41] width 74 height 14
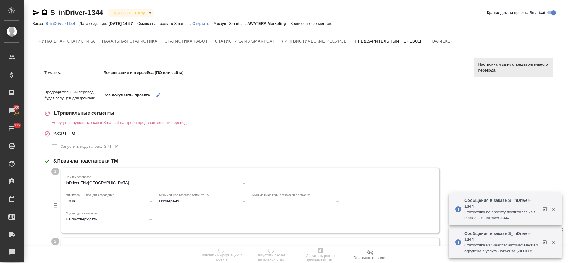
scroll to position [174, 0]
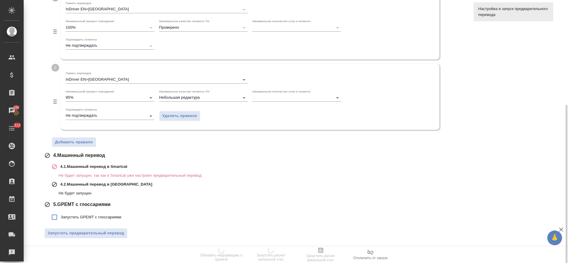
click at [104, 216] on span "Запустить GPEMT с глоссариями" at bounding box center [91, 218] width 61 height 6
click at [61, 216] on input "Запустить GPEMT с глоссариями" at bounding box center [54, 217] width 12 height 12
checkbox input "true"
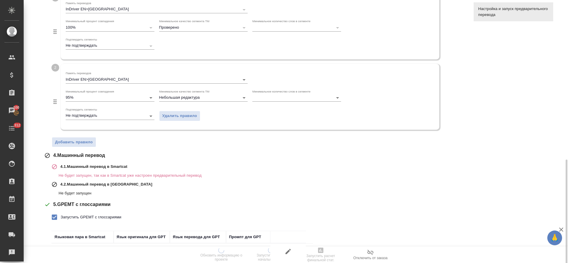
scroll to position [215, 0]
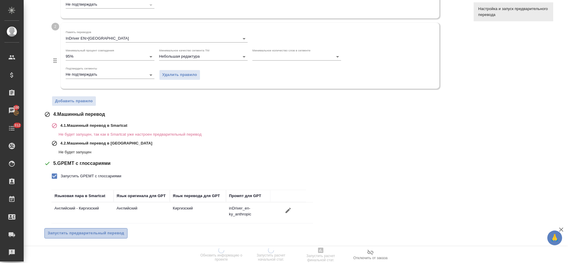
click at [88, 235] on span "Запустить предварительный перевод" at bounding box center [86, 233] width 77 height 7
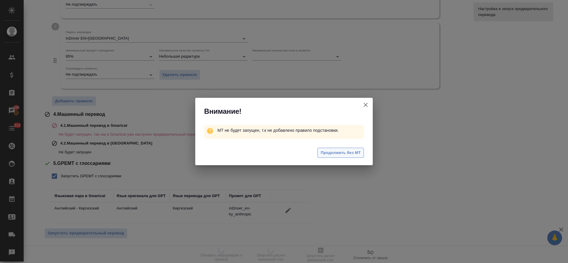
click at [334, 157] on button "Продолжить без МТ" at bounding box center [341, 153] width 46 height 10
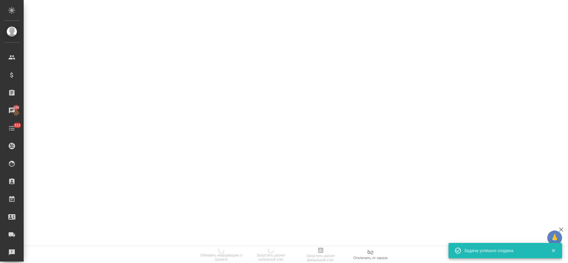
scroll to position [0, 0]
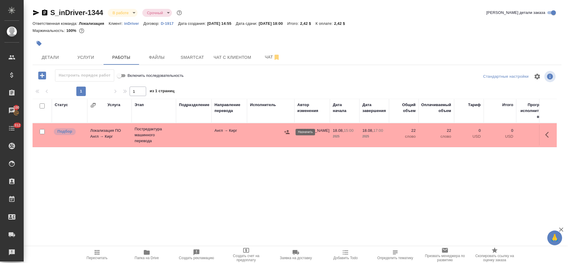
click at [288, 130] on icon "button" at bounding box center [286, 132] width 5 height 4
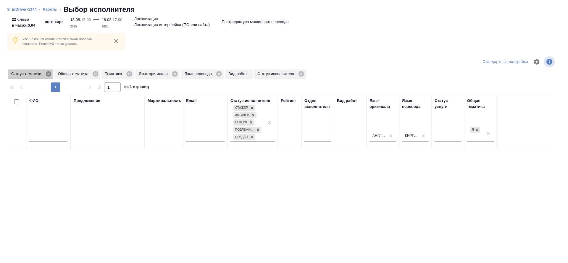
click at [50, 75] on icon at bounding box center [48, 73] width 5 height 5
click at [52, 140] on input "text" at bounding box center [48, 137] width 38 height 7
type input "ширина"
click at [127, 74] on icon at bounding box center [127, 73] width 5 height 5
click at [49, 75] on icon at bounding box center [48, 73] width 5 height 5
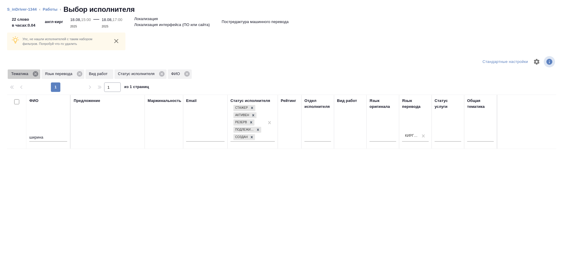
click at [34, 74] on icon at bounding box center [35, 73] width 5 height 5
click at [45, 74] on icon at bounding box center [45, 73] width 5 height 5
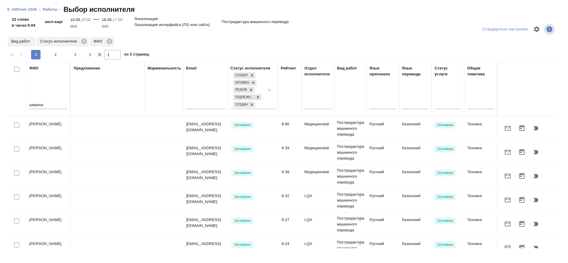
scroll to position [44, 0]
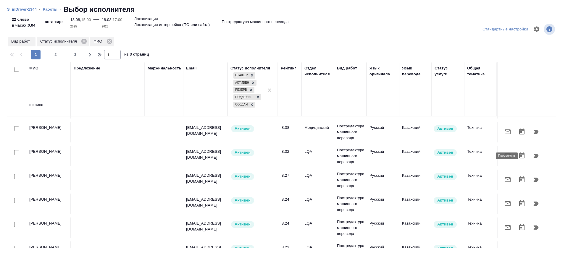
click at [534, 159] on button "button" at bounding box center [536, 156] width 14 height 14
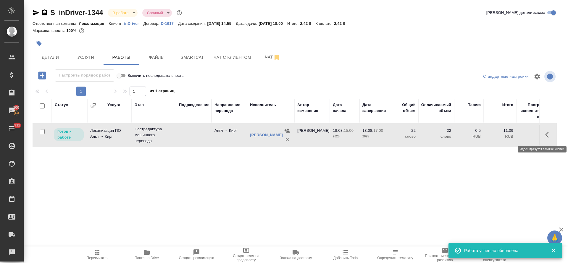
click at [546, 137] on icon "button" at bounding box center [548, 134] width 7 height 7
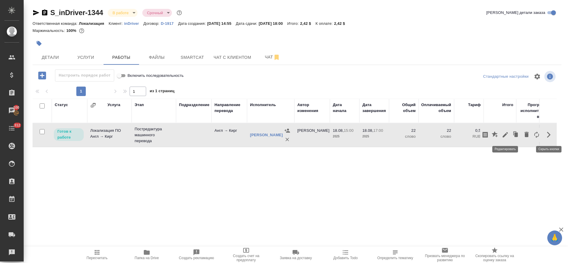
click at [507, 134] on icon "button" at bounding box center [505, 134] width 5 height 5
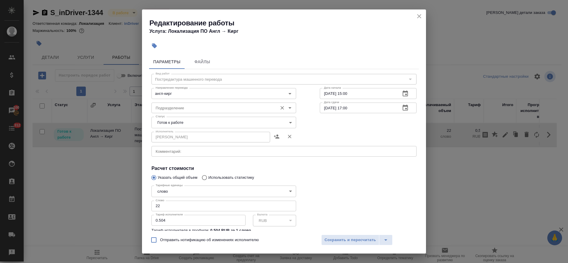
click at [183, 111] on input "Подразделение" at bounding box center [213, 107] width 121 height 7
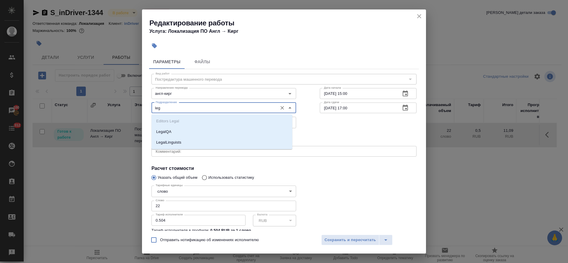
click at [182, 126] on ul "Editors Legal LegalQA LegalLinguists" at bounding box center [222, 137] width 141 height 32
click at [182, 128] on li "LegalQA" at bounding box center [222, 132] width 141 height 11
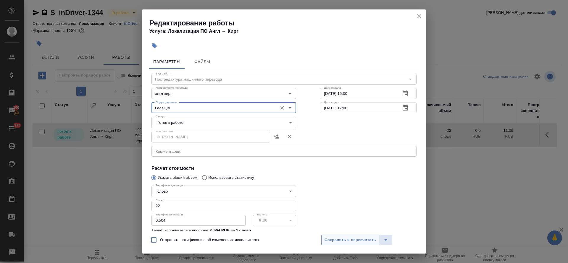
type input "LegalQA"
click at [360, 236] on button "Сохранить и пересчитать" at bounding box center [350, 240] width 58 height 11
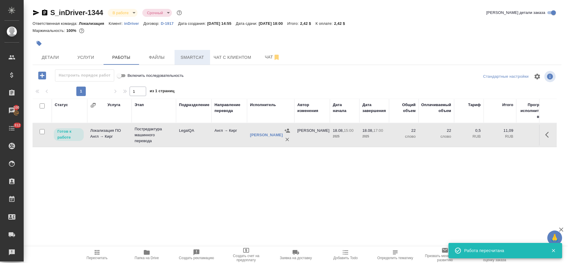
click at [189, 58] on span "Smartcat" at bounding box center [192, 57] width 28 height 7
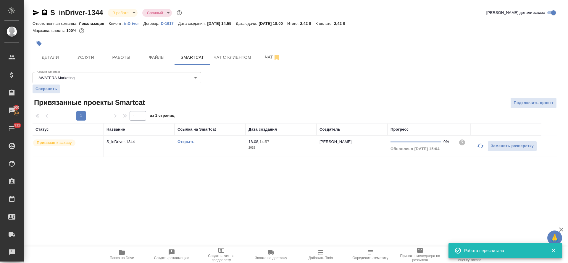
click at [233, 154] on td "Открыть" at bounding box center [210, 146] width 71 height 21
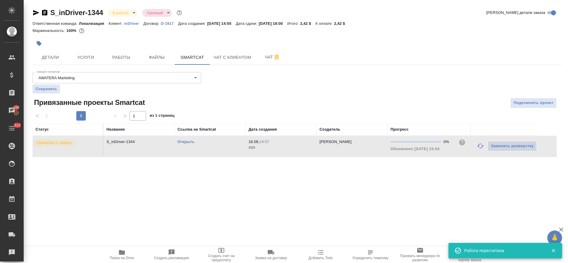
click at [233, 154] on td "Открыть" at bounding box center [210, 146] width 71 height 21
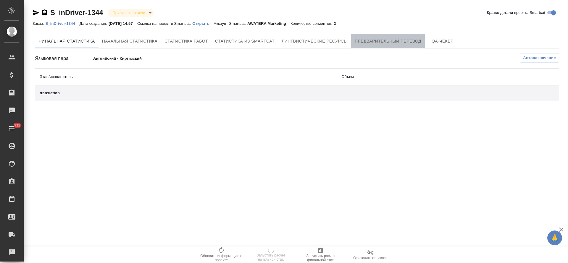
click at [379, 38] on span "Предварительный перевод" at bounding box center [388, 41] width 67 height 7
